Goal: Information Seeking & Learning: Learn about a topic

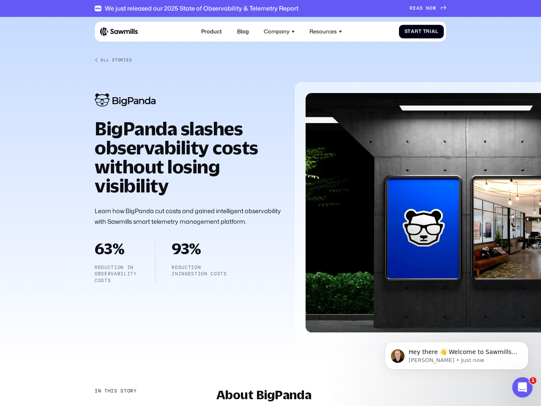
click at [279, 31] on div "Company" at bounding box center [277, 31] width 26 height 6
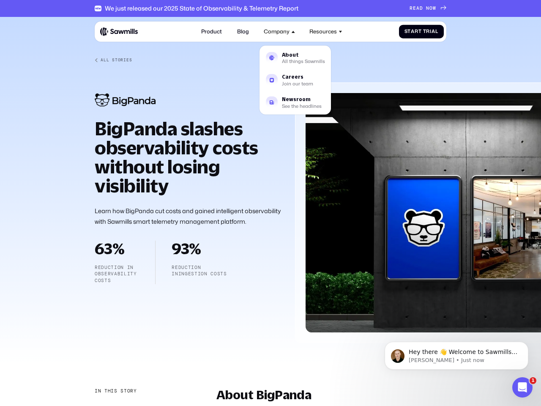
click at [326, 31] on div "Resources" at bounding box center [322, 31] width 27 height 6
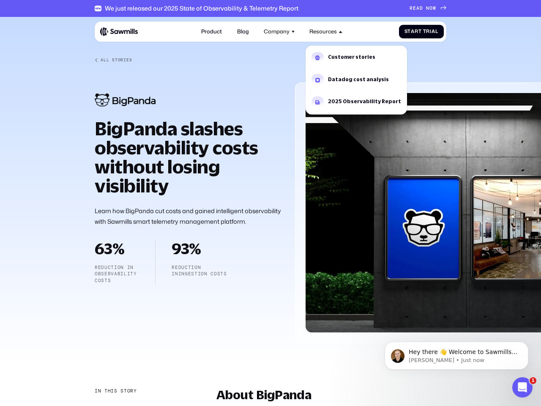
click at [115, 391] on div "In this story" at bounding box center [116, 391] width 42 height 7
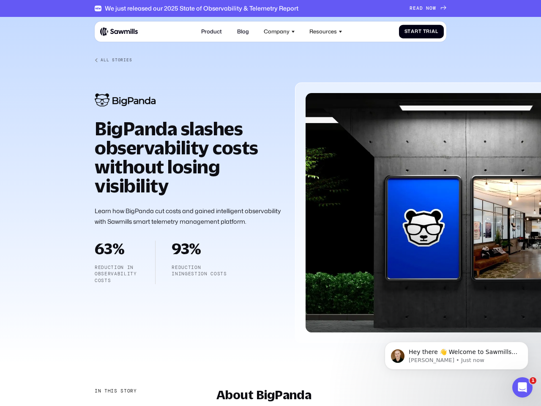
click at [139, 405] on div "About BigPanda" at bounding box center [139, 408] width 88 height 7
click at [456, 355] on p "Hey there 👋 Welcome to Sawmills. The smart telemetry management platform that s…" at bounding box center [463, 352] width 109 height 8
